Goal: Task Accomplishment & Management: Manage account settings

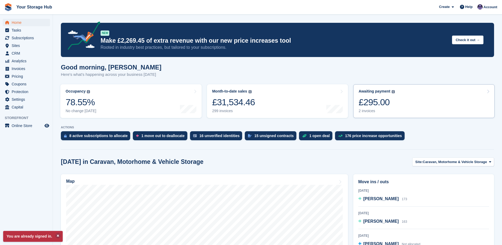
click at [378, 107] on div "£295.00" at bounding box center [377, 102] width 36 height 11
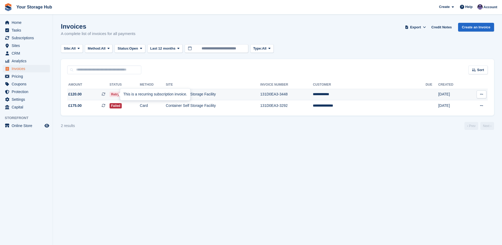
click at [105, 93] on icon at bounding box center [104, 94] width 4 height 4
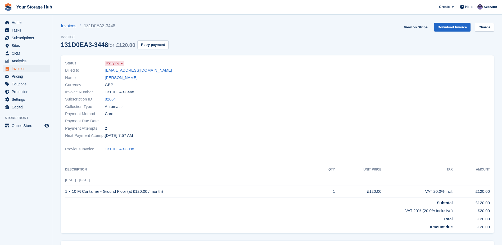
click at [484, 33] on div "View on Stripe Download Invoice Charge" at bounding box center [448, 28] width 92 height 11
click at [485, 29] on link "Charge" at bounding box center [484, 27] width 19 height 9
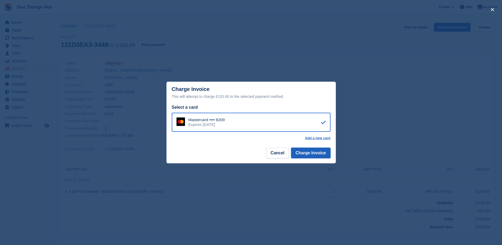
click at [317, 156] on button "Charge Invoice" at bounding box center [310, 152] width 39 height 11
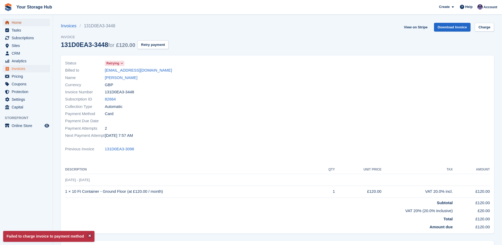
click at [23, 23] on span "Home" at bounding box center [28, 22] width 32 height 7
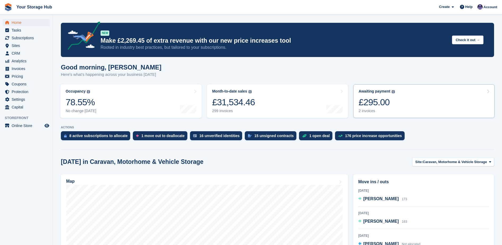
click at [386, 98] on div "£295.00" at bounding box center [377, 102] width 36 height 11
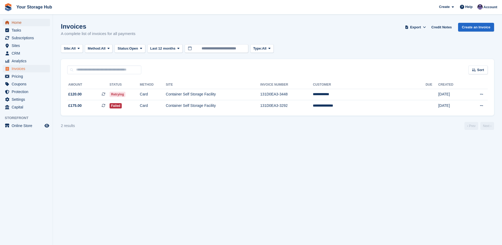
click at [11, 20] on link "Home" at bounding box center [26, 22] width 47 height 7
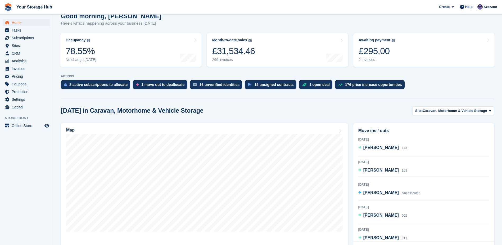
scroll to position [53, 0]
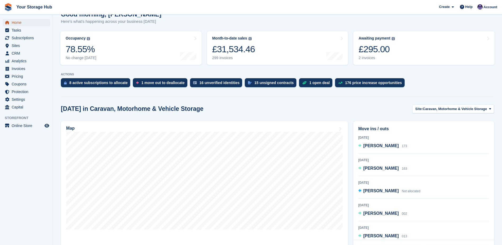
click at [19, 21] on span "Home" at bounding box center [28, 22] width 32 height 7
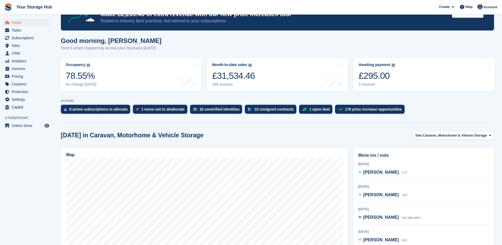
scroll to position [0, 0]
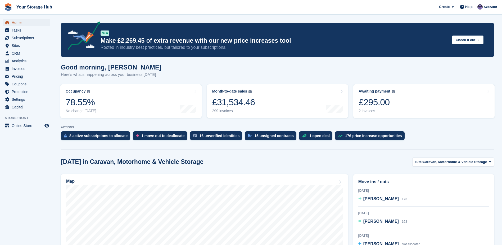
click at [13, 20] on span "Home" at bounding box center [28, 22] width 32 height 7
click at [15, 22] on span "Home" at bounding box center [28, 22] width 32 height 7
click at [28, 39] on span "Subscriptions" at bounding box center [28, 37] width 32 height 7
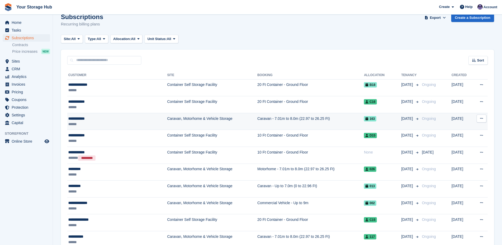
scroll to position [26, 0]
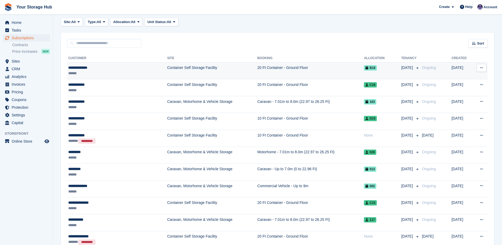
click at [79, 67] on div "**********" at bounding box center [103, 68] width 71 height 6
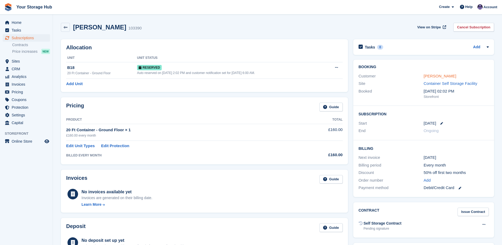
click at [445, 76] on link "Andrew Jenkins" at bounding box center [440, 76] width 33 height 5
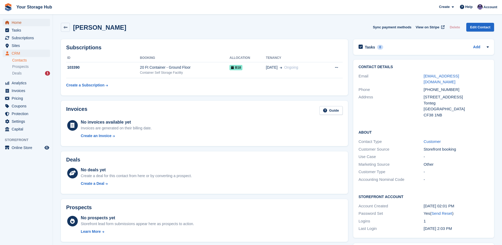
click at [18, 23] on span "Home" at bounding box center [28, 22] width 32 height 7
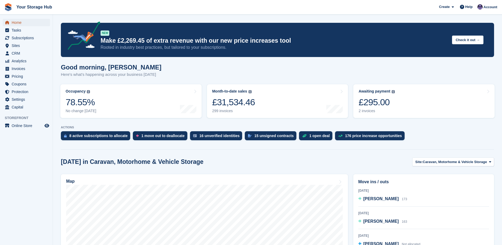
click at [18, 23] on span "Home" at bounding box center [28, 22] width 32 height 7
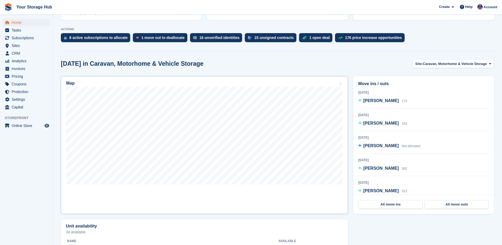
scroll to position [106, 0]
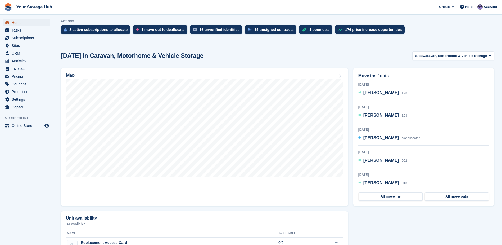
click at [14, 24] on span "Home" at bounding box center [28, 22] width 32 height 7
